Goal: Find specific page/section: Find specific page/section

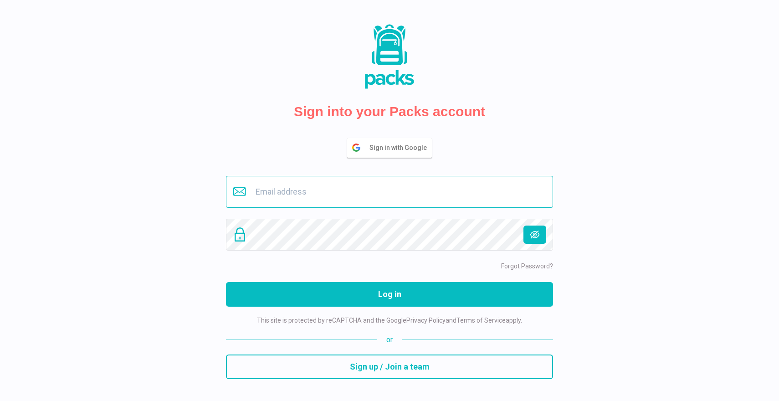
type input "[EMAIL_ADDRESS][DOMAIN_NAME]"
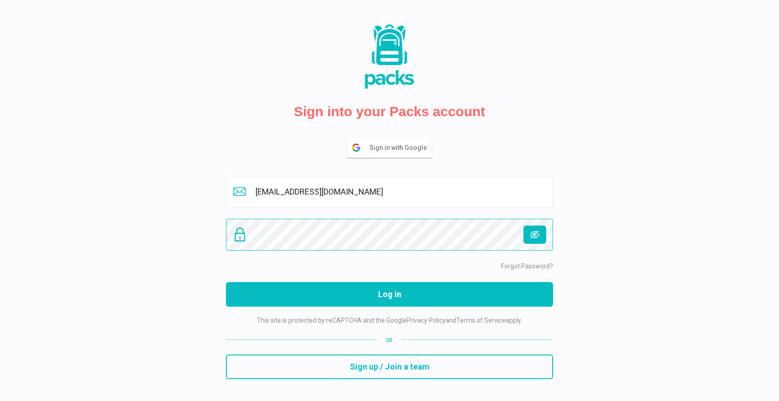
click at [389, 294] on button "Log in" at bounding box center [389, 294] width 327 height 25
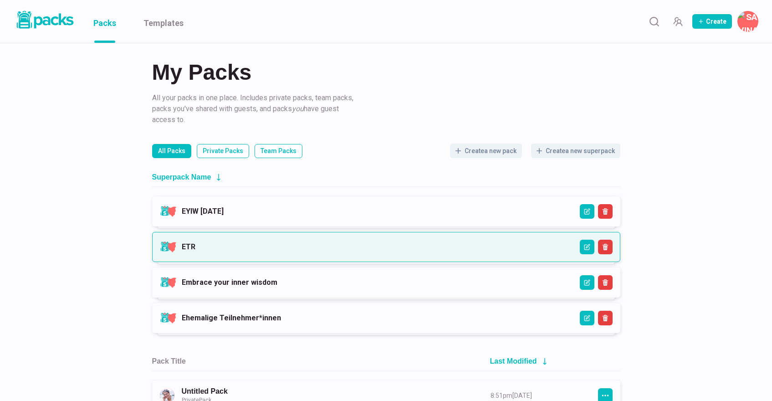
click at [195, 248] on link "ETR" at bounding box center [189, 246] width 14 height 9
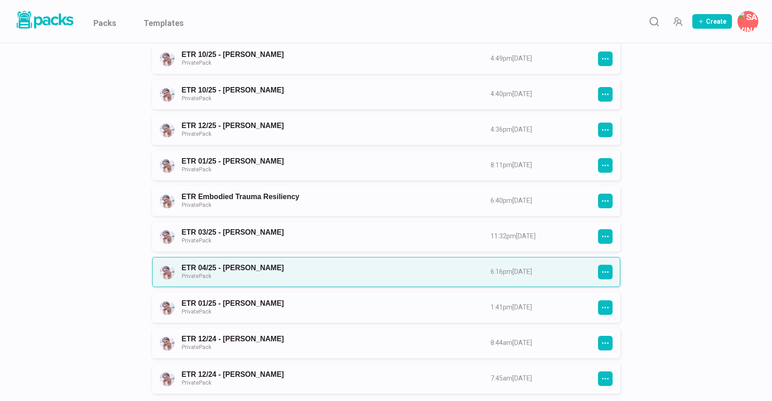
scroll to position [390, 0]
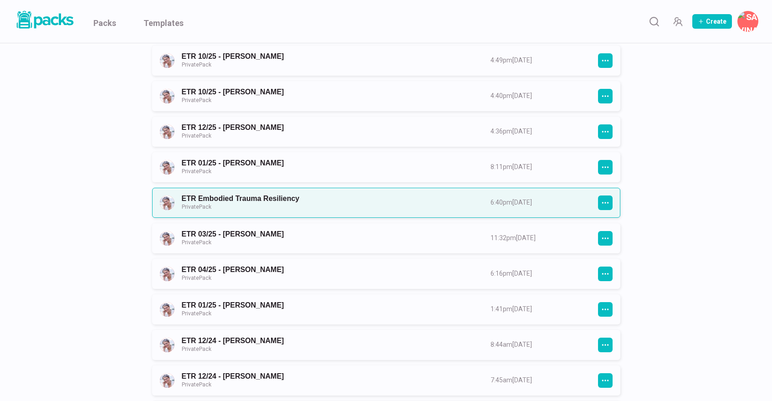
click at [281, 200] on link "ETR Embodied Trauma Resiliency Private Pack" at bounding box center [328, 202] width 292 height 17
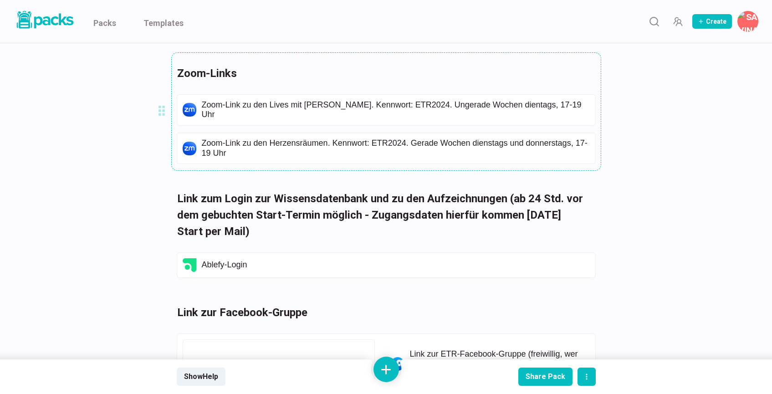
scroll to position [2714, 0]
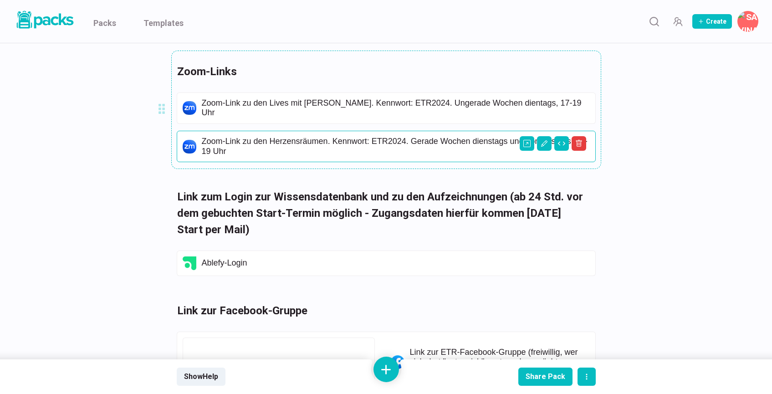
click at [343, 142] on p "Zoom-Link zu den Herzensräumen. Kennwort: ETR2024. Gerade Wochen dienstags und …" at bounding box center [396, 147] width 388 height 20
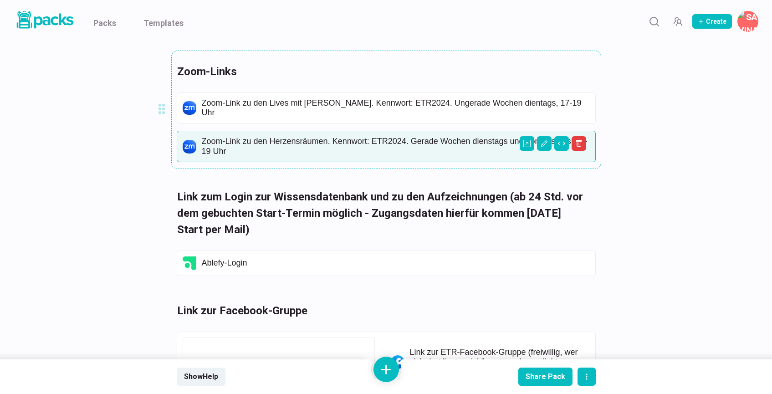
click at [359, 138] on p "Zoom-Link zu den Herzensräumen. Kennwort: ETR2024. Gerade Wochen dienstags und …" at bounding box center [396, 147] width 388 height 20
click at [528, 143] on icon "Open external link" at bounding box center [526, 143] width 7 height 7
